Goal: Task Accomplishment & Management: Manage account settings

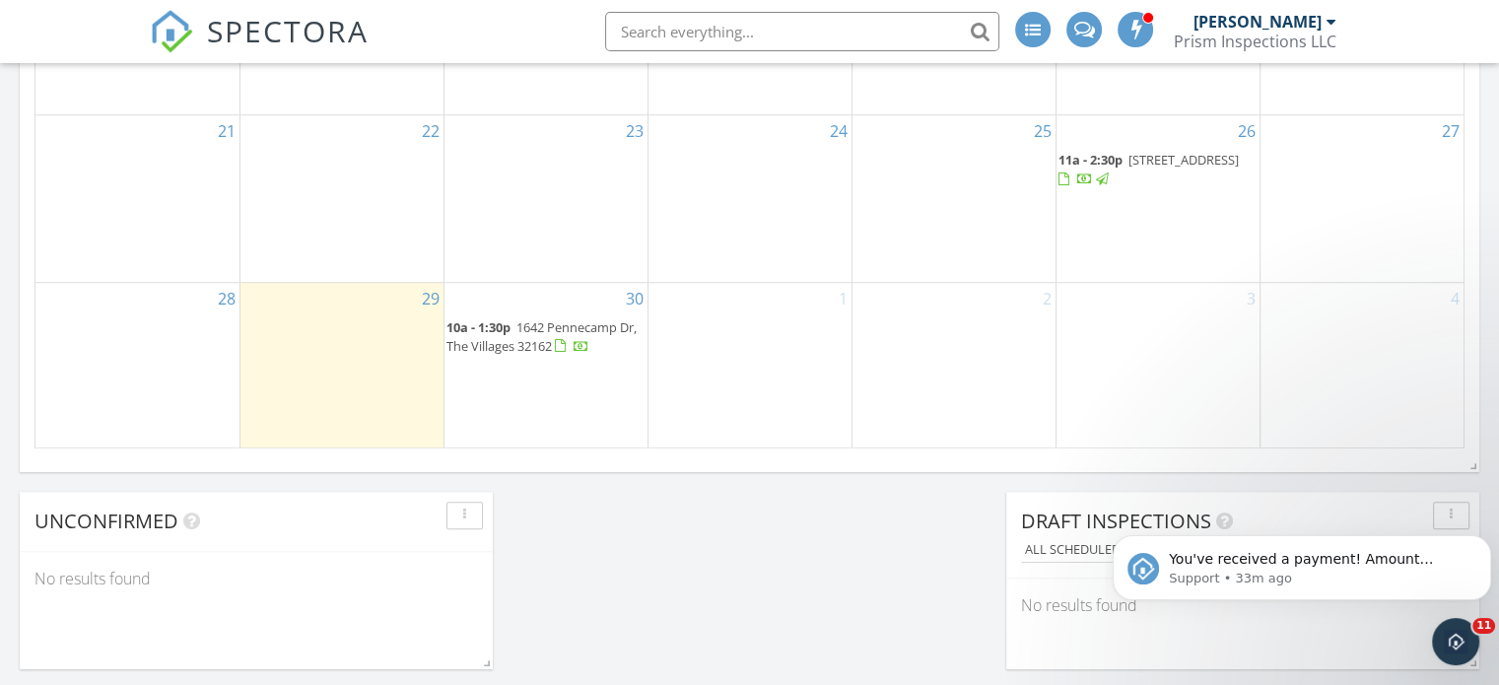
scroll to position [1478, 0]
click at [531, 354] on span "1642 Pennecamp Dr, The Villages 32162" at bounding box center [541, 335] width 190 height 36
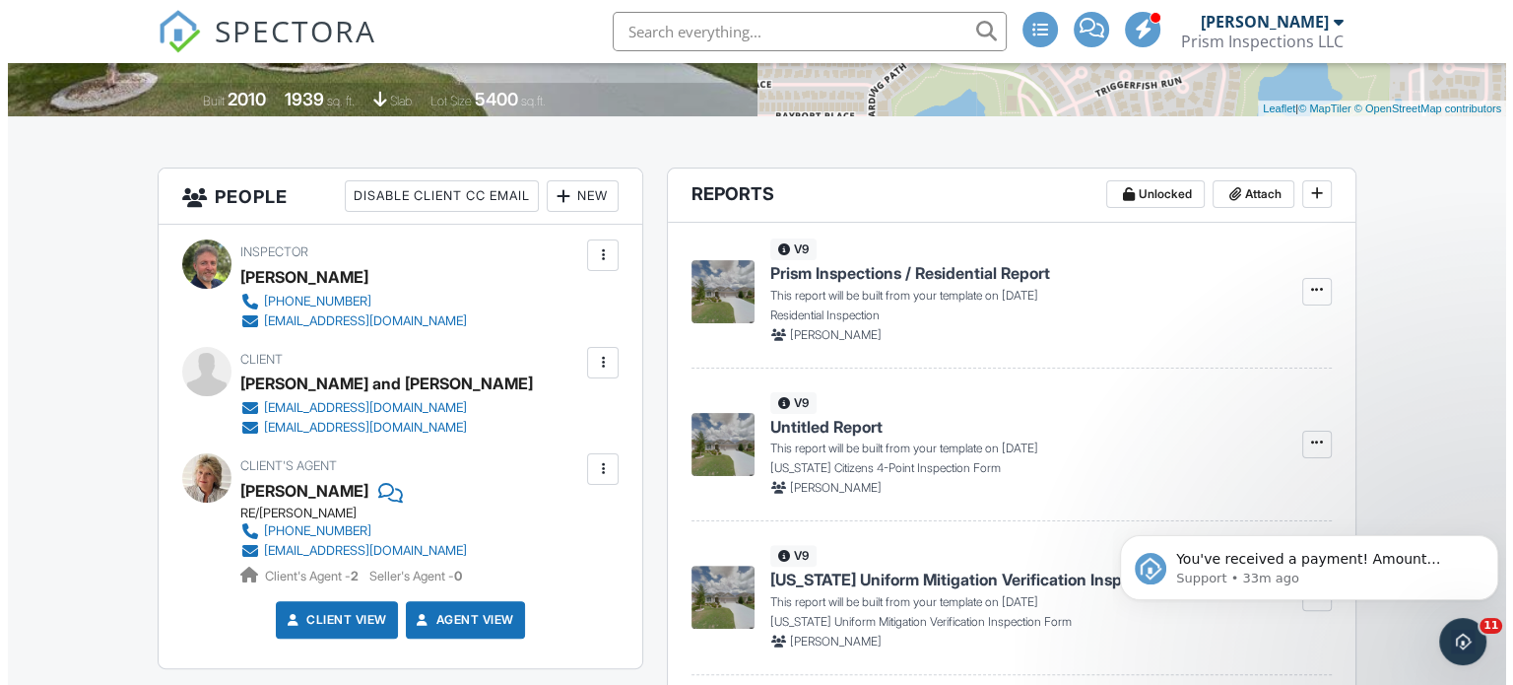
scroll to position [342, 0]
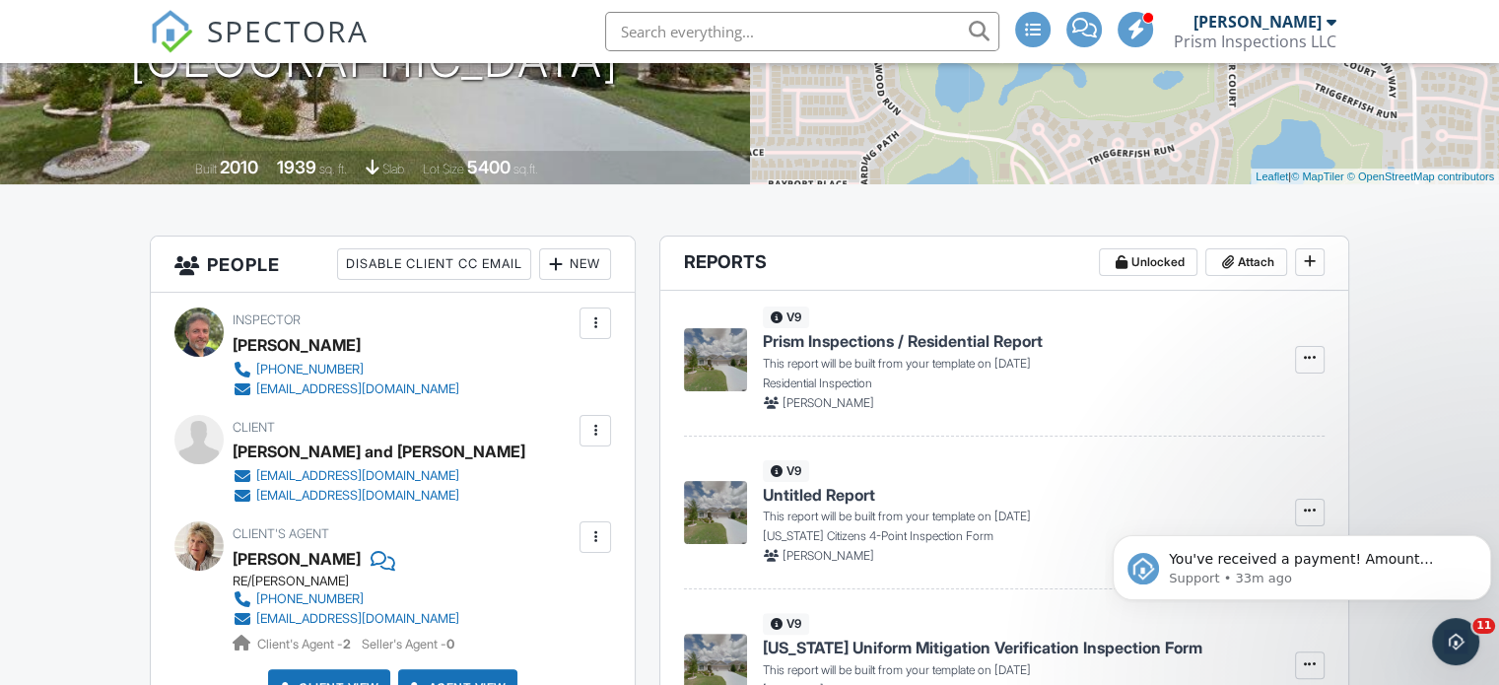
click at [593, 429] on div at bounding box center [595, 431] width 20 height 20
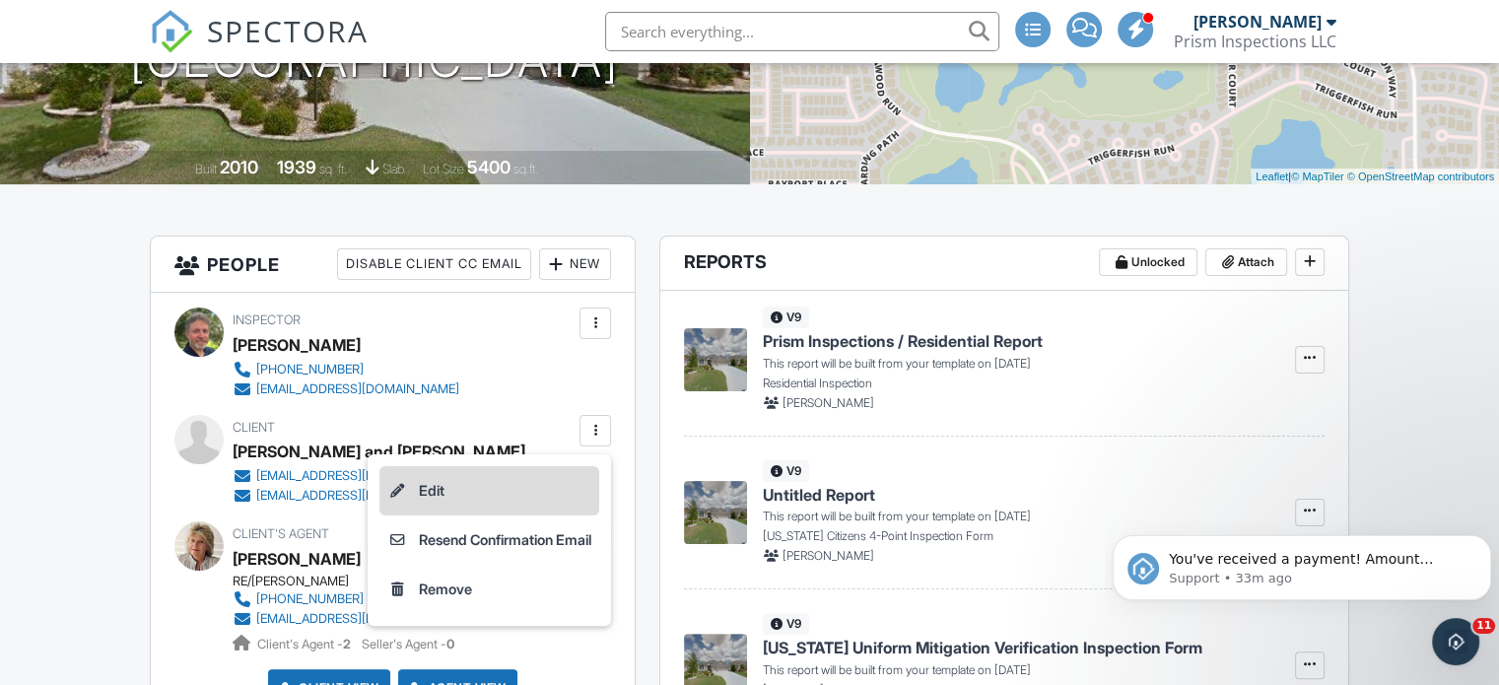
click at [504, 496] on li "Edit" at bounding box center [489, 490] width 220 height 49
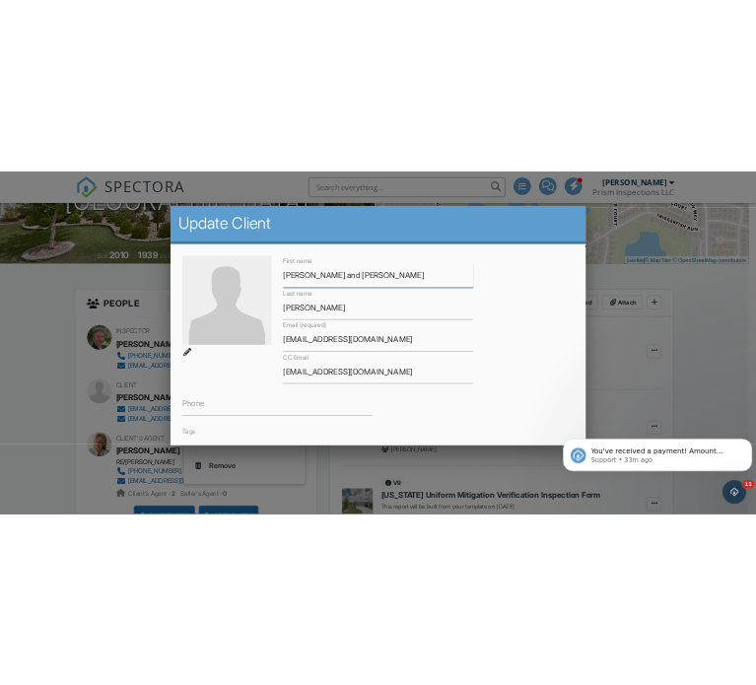
scroll to position [99, 0]
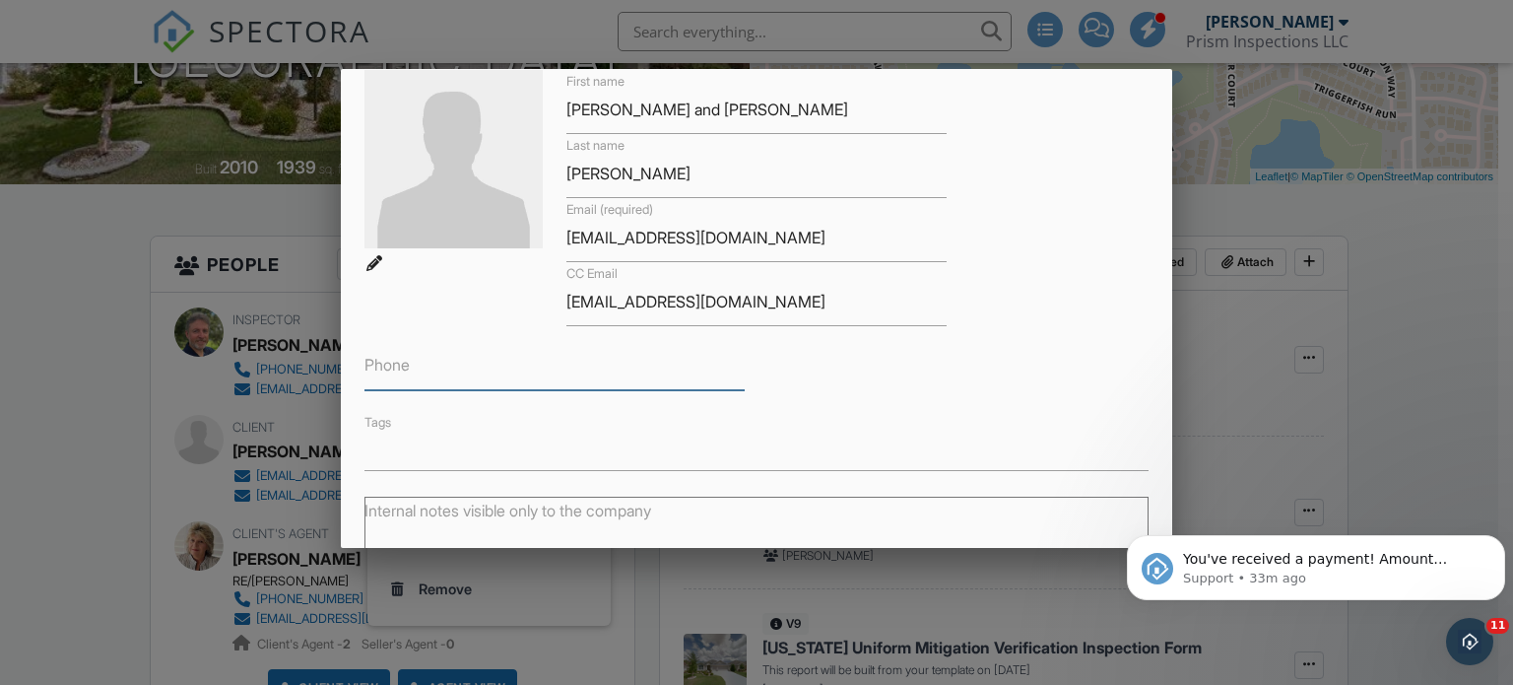
click at [508, 367] on input "Phone" at bounding box center [555, 366] width 380 height 48
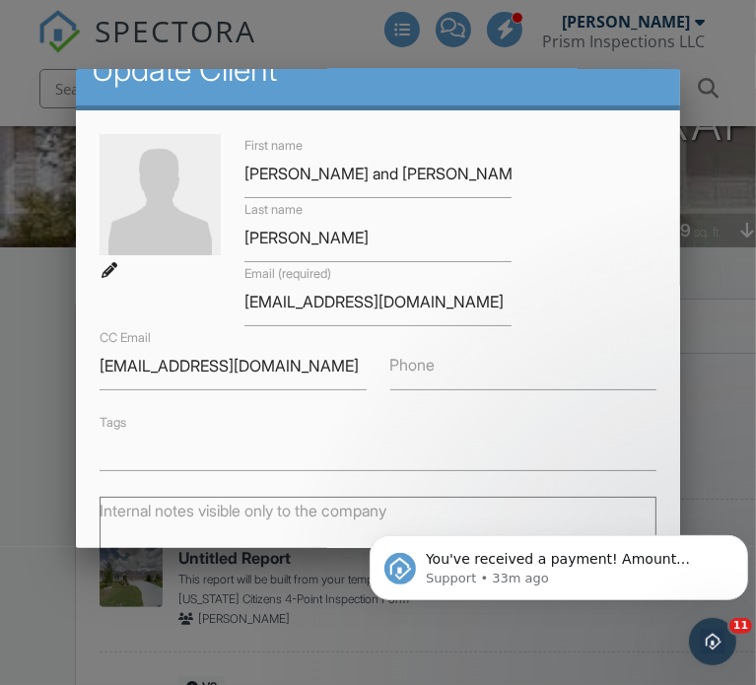
scroll to position [0, 0]
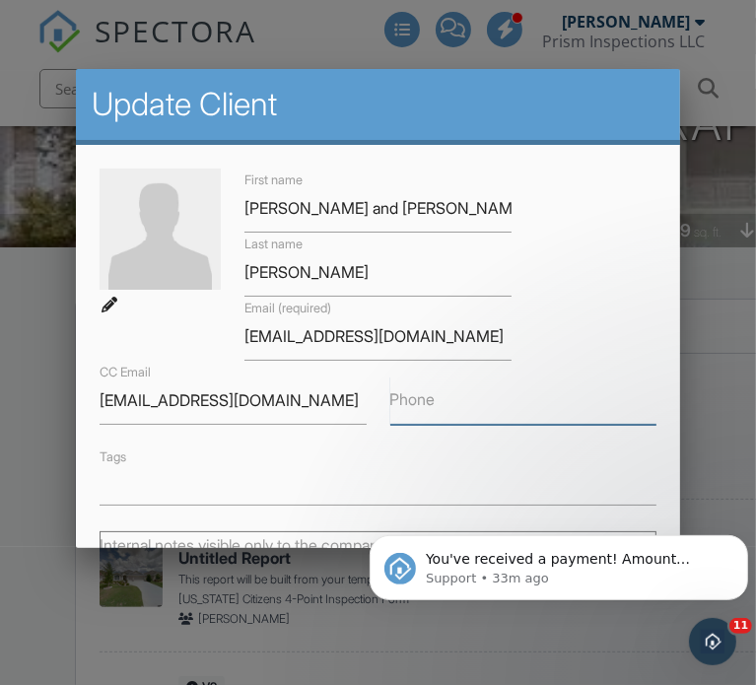
click at [435, 403] on input "Phone" at bounding box center [523, 400] width 267 height 48
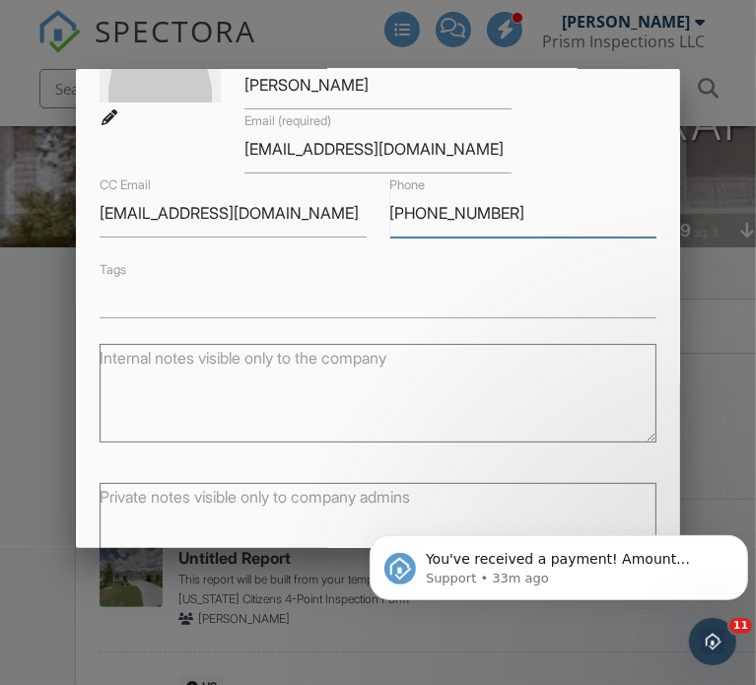
scroll to position [308, 0]
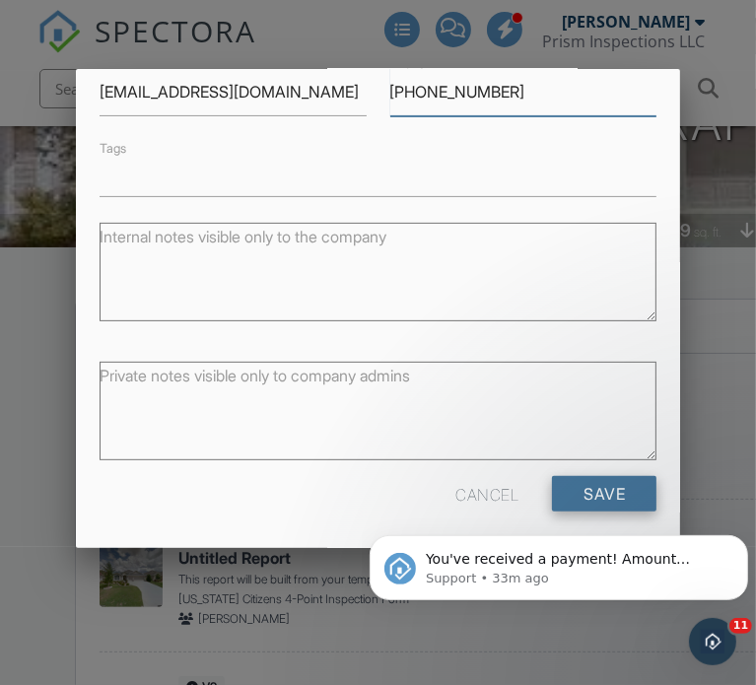
type input "[PHONE_NUMBER]"
click at [588, 492] on input "Save" at bounding box center [604, 493] width 104 height 35
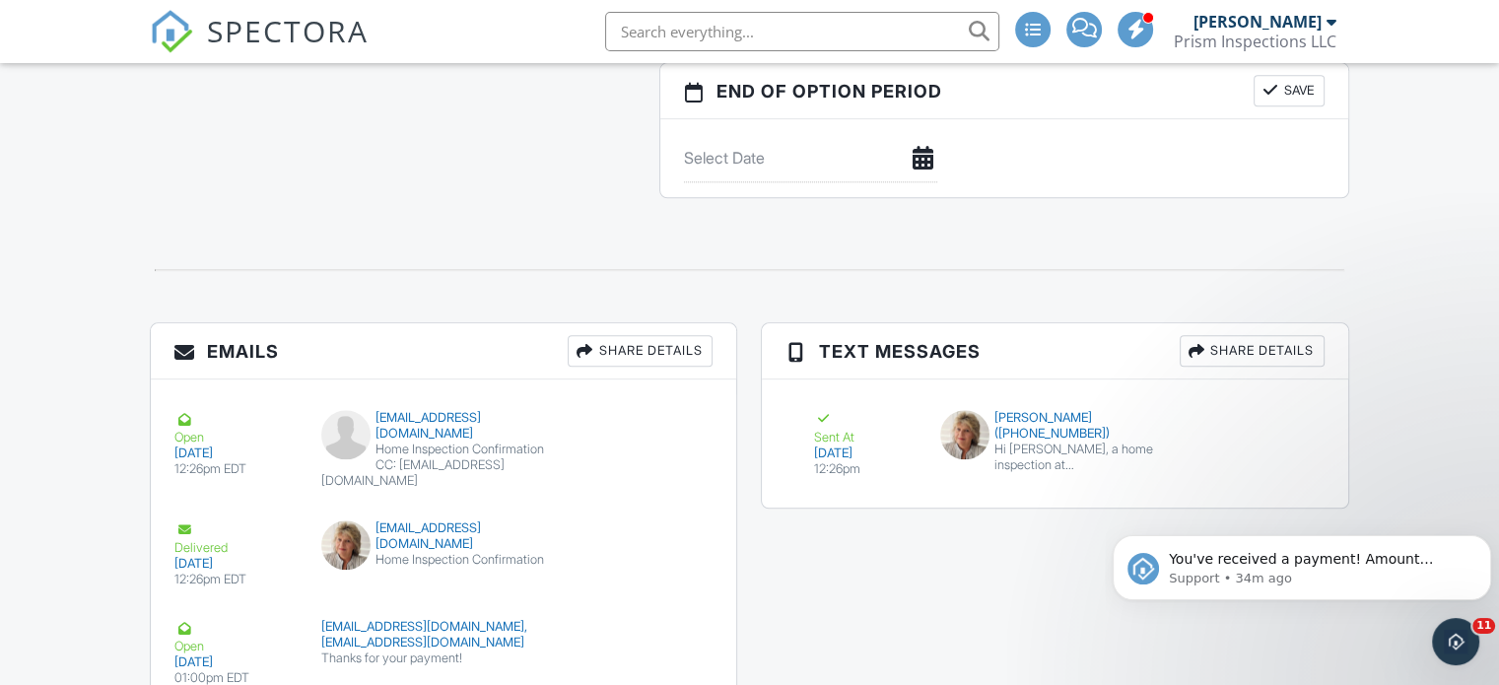
scroll to position [2313, 0]
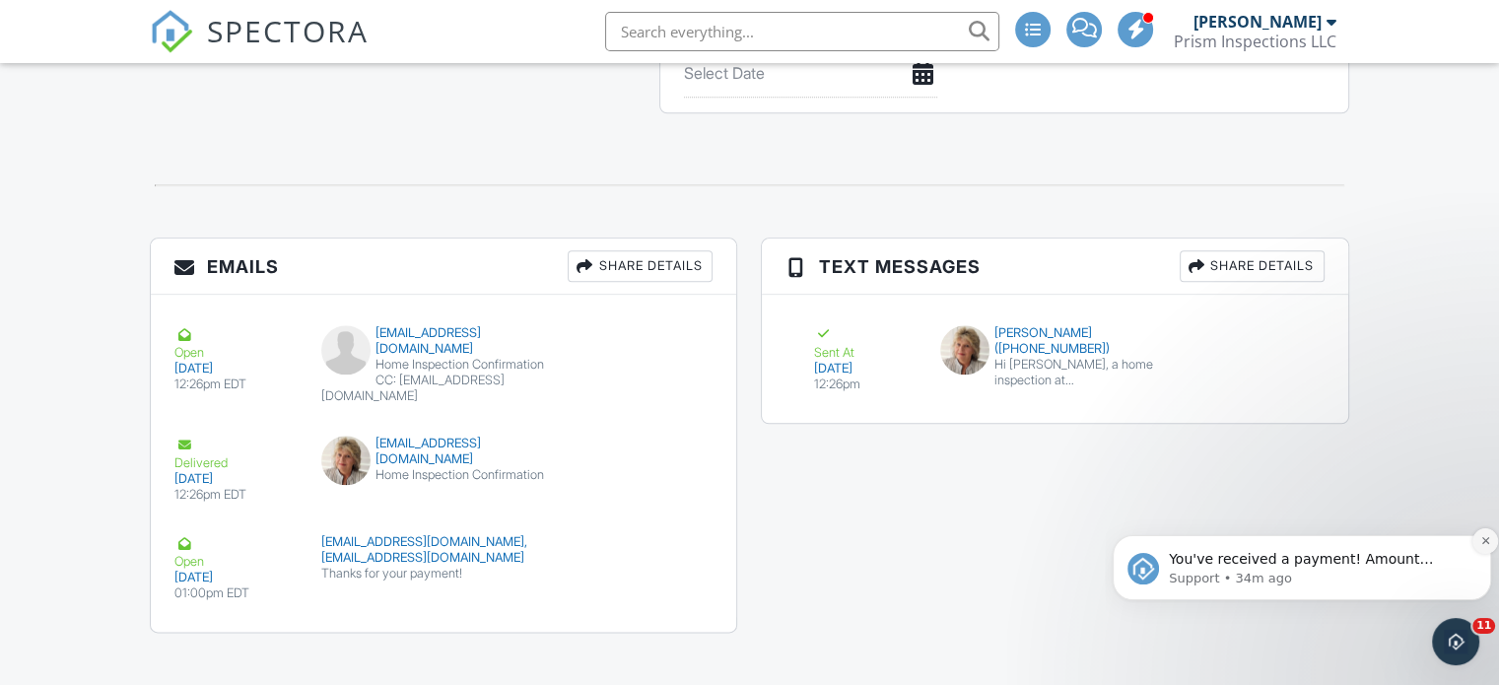
click at [740, 544] on icon "Dismiss notification" at bounding box center [1485, 540] width 11 height 11
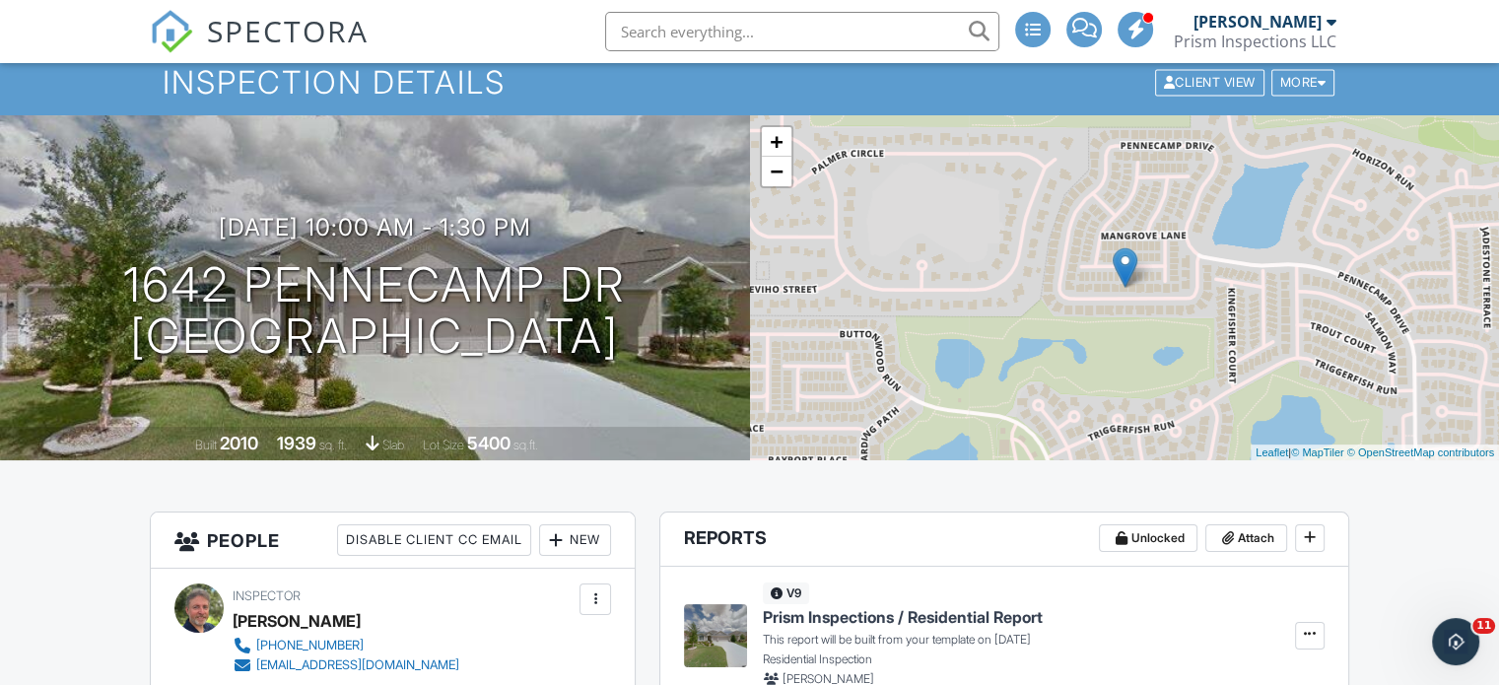
scroll to position [0, 0]
